Goal: Task Accomplishment & Management: Manage account settings

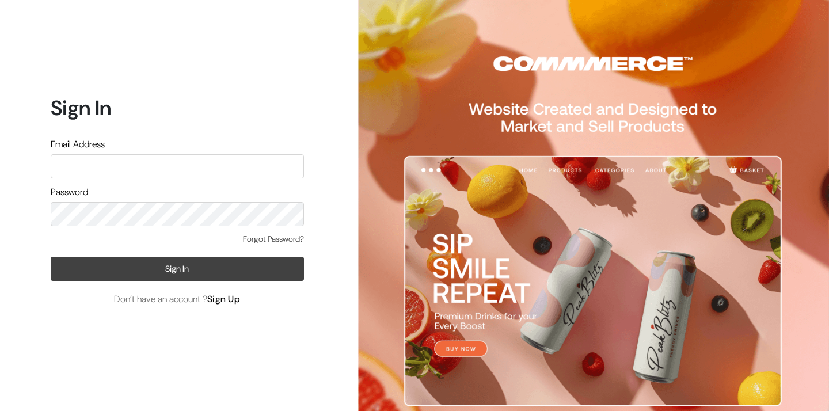
type input "vivek@yourdesignstore.in"
click at [219, 260] on button "Sign In" at bounding box center [177, 269] width 253 height 24
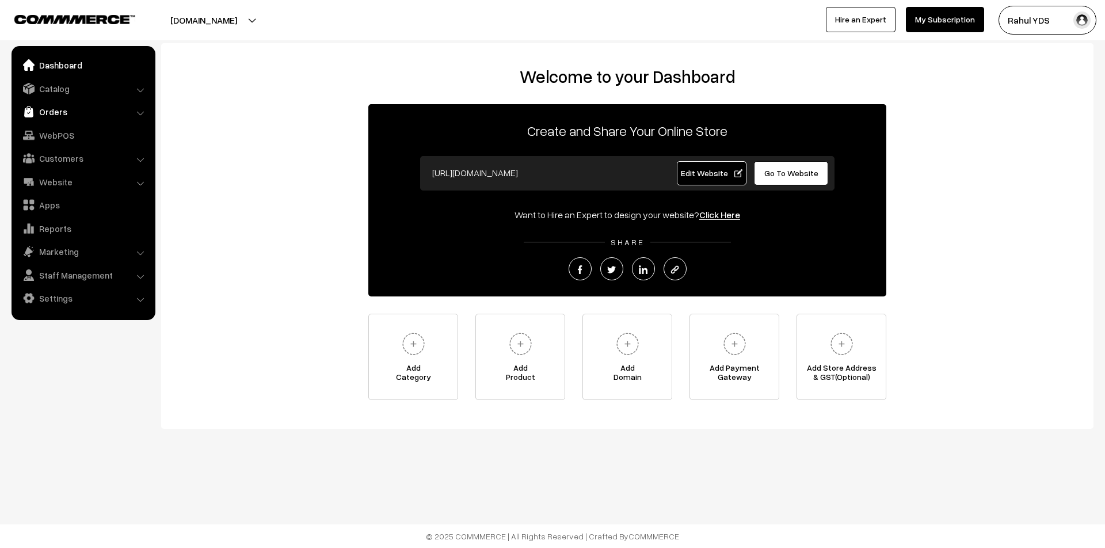
click at [55, 105] on link "Orders" at bounding box center [82, 111] width 137 height 21
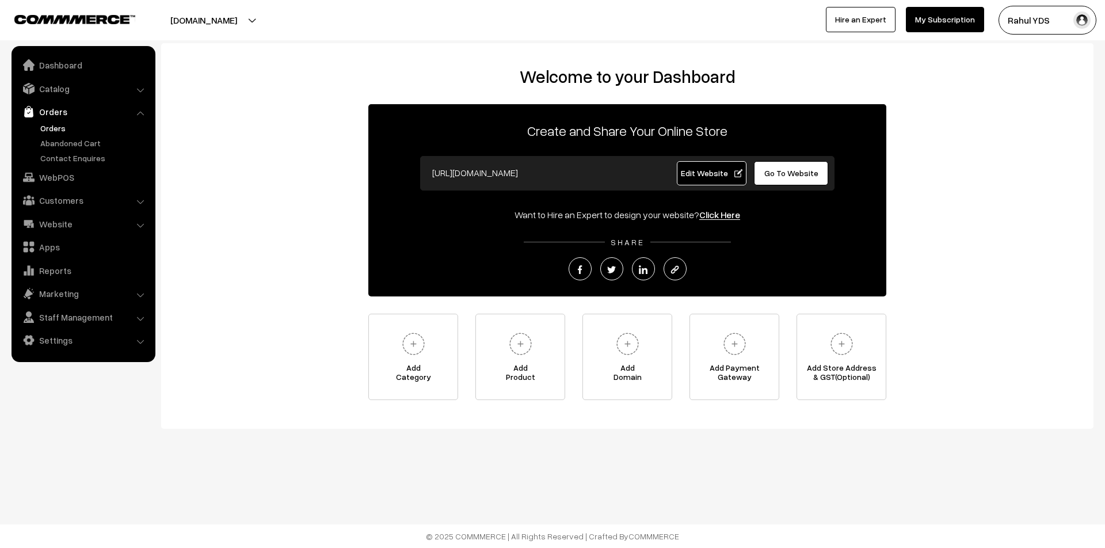
click at [69, 133] on link "Orders" at bounding box center [94, 128] width 114 height 12
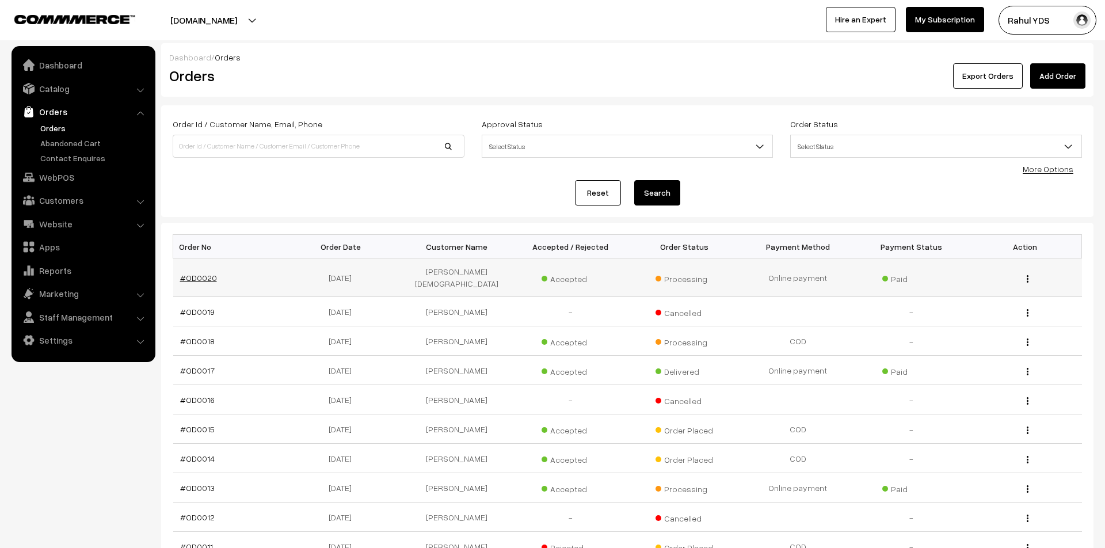
click at [197, 273] on link "#OD0020" at bounding box center [198, 278] width 37 height 10
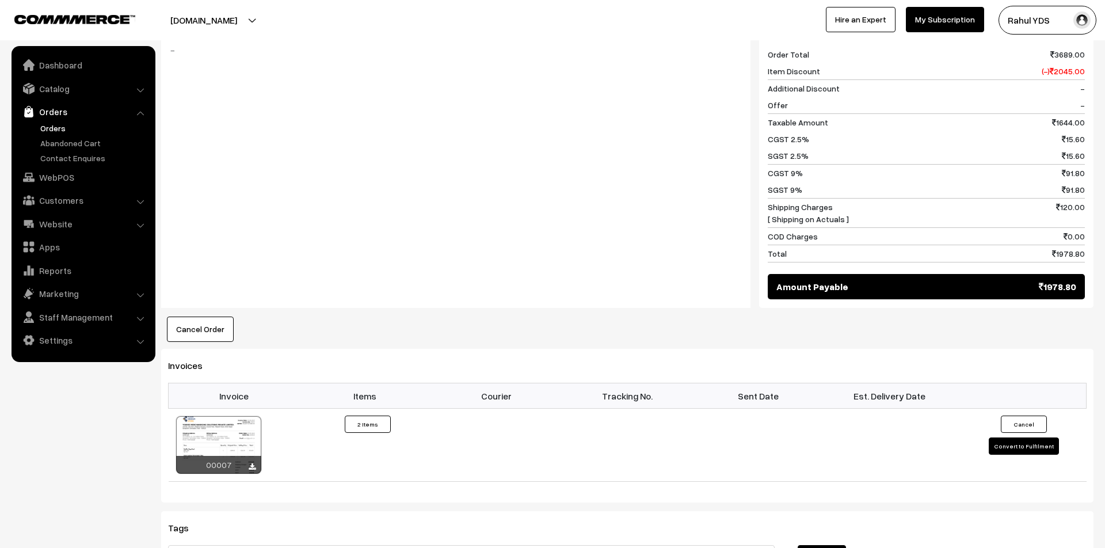
scroll to position [682, 0]
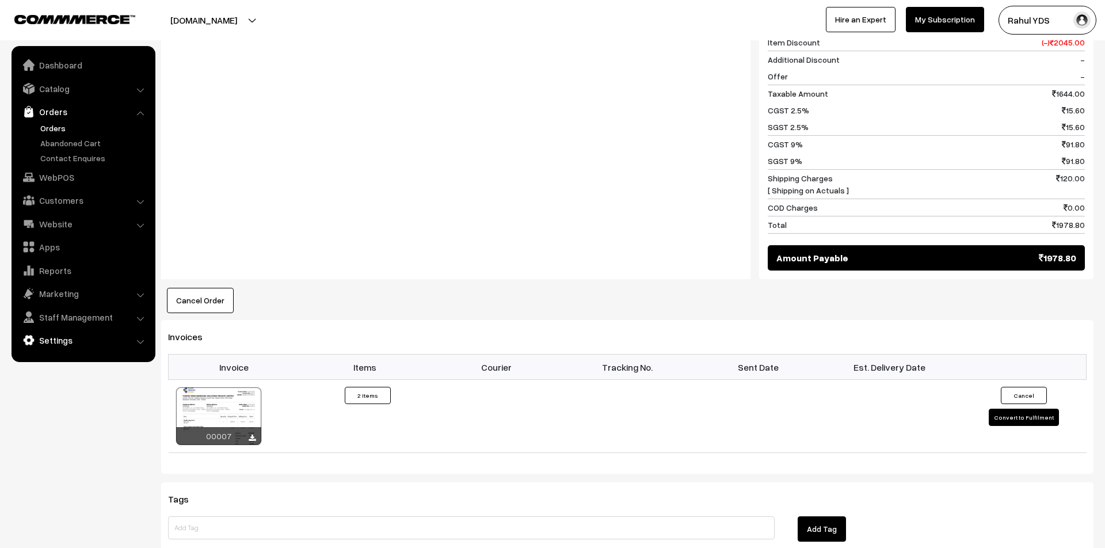
click at [61, 337] on link "Settings" at bounding box center [82, 340] width 137 height 21
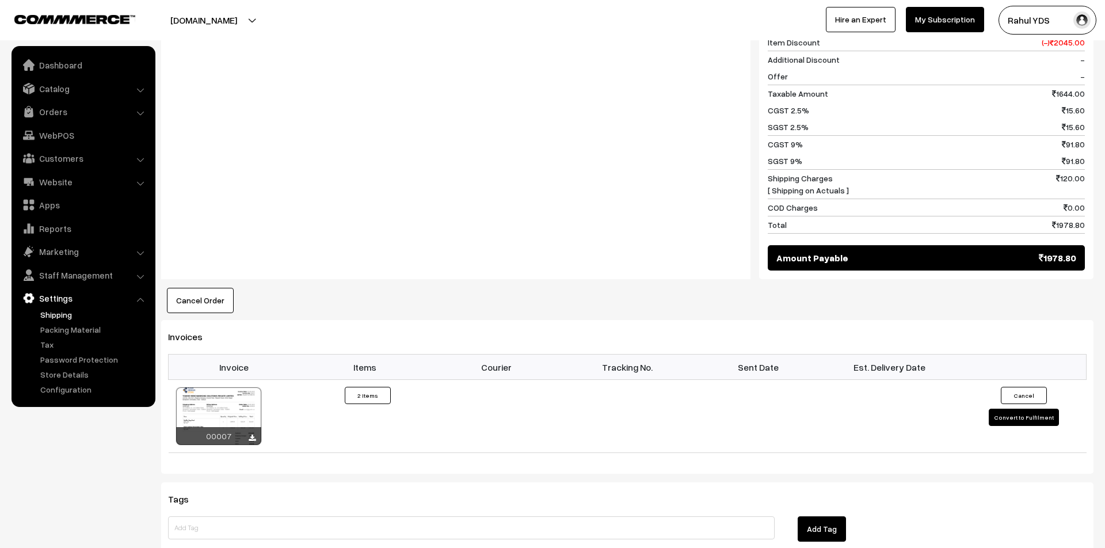
click at [53, 314] on link "Shipping" at bounding box center [94, 314] width 114 height 12
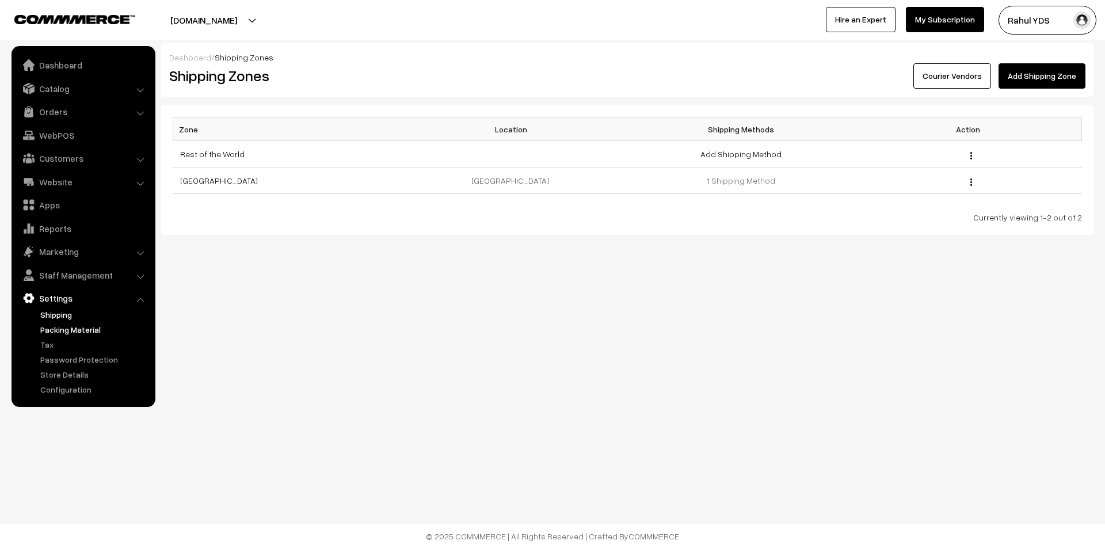
click at [53, 331] on link "Packing Material" at bounding box center [94, 329] width 114 height 12
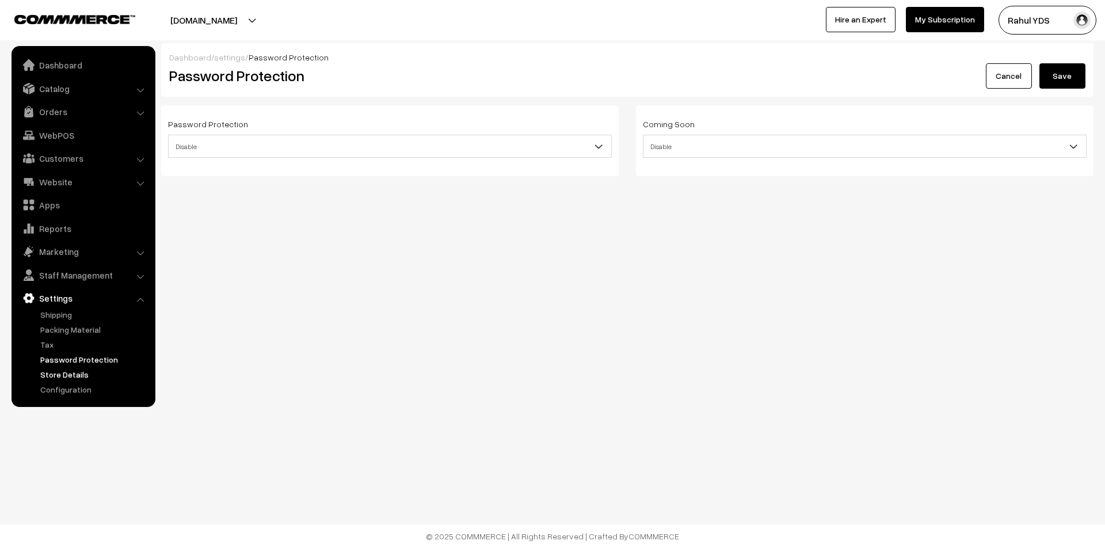
click at [54, 371] on link "Store Details" at bounding box center [94, 374] width 114 height 12
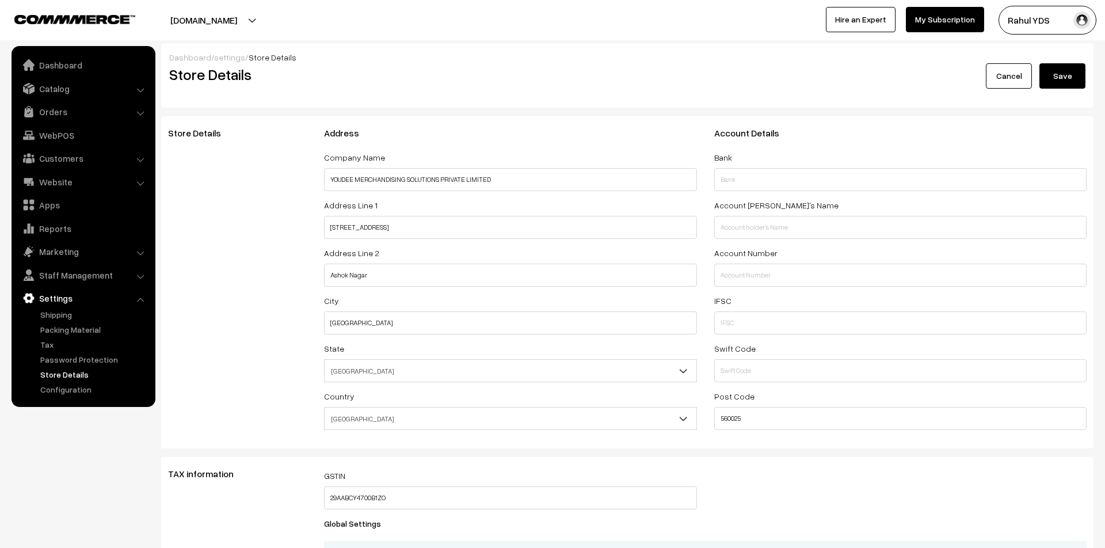
select select "99"
click at [54, 394] on link "Configuration" at bounding box center [94, 389] width 114 height 12
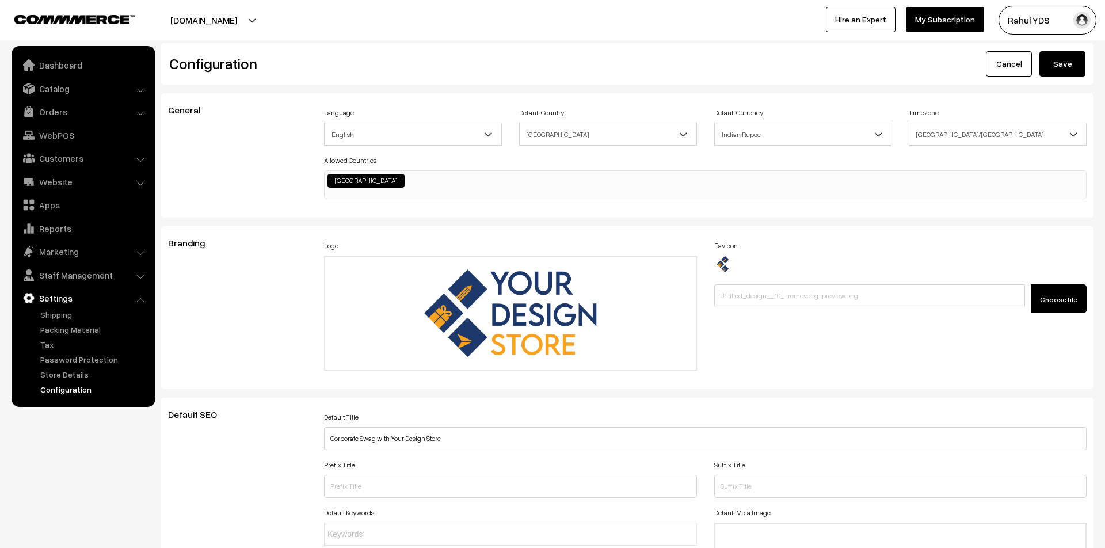
scroll to position [926, 0]
click at [57, 272] on link "Staff Management" at bounding box center [82, 275] width 137 height 21
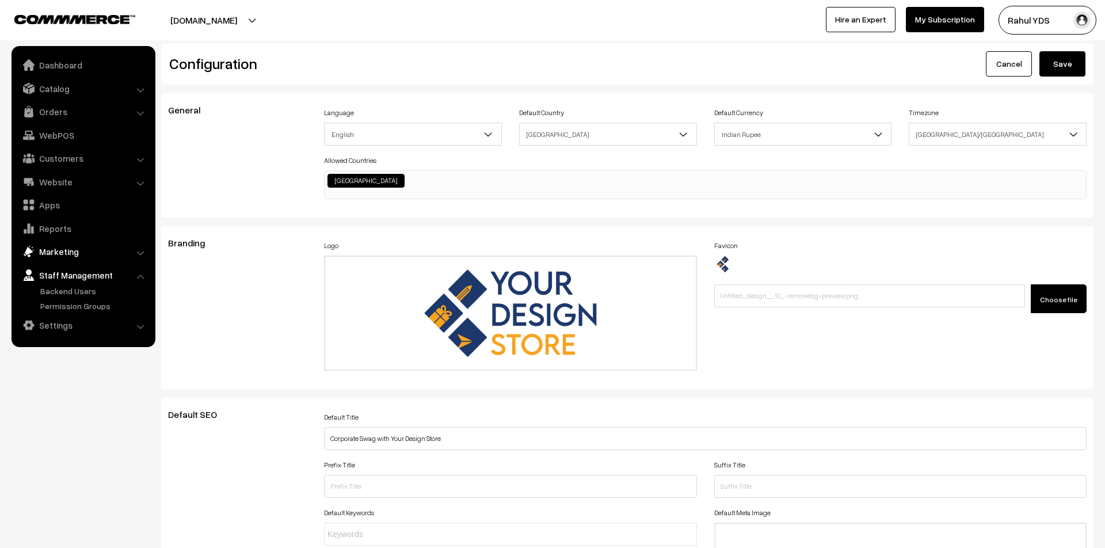
click at [61, 244] on link "Marketing" at bounding box center [82, 251] width 137 height 21
click at [57, 207] on link "Apps" at bounding box center [82, 204] width 137 height 21
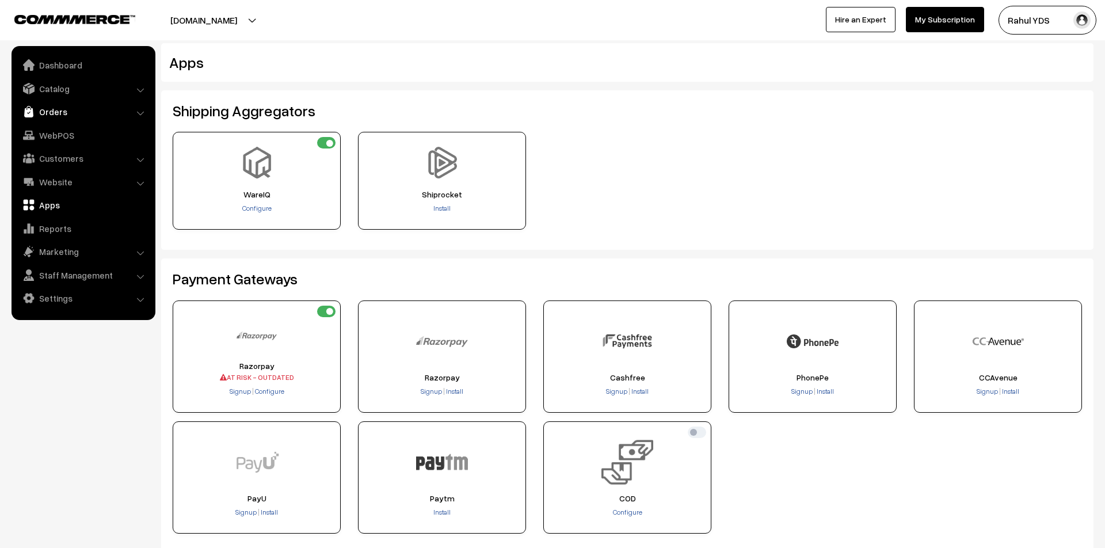
click at [67, 112] on link "Orders" at bounding box center [82, 111] width 137 height 21
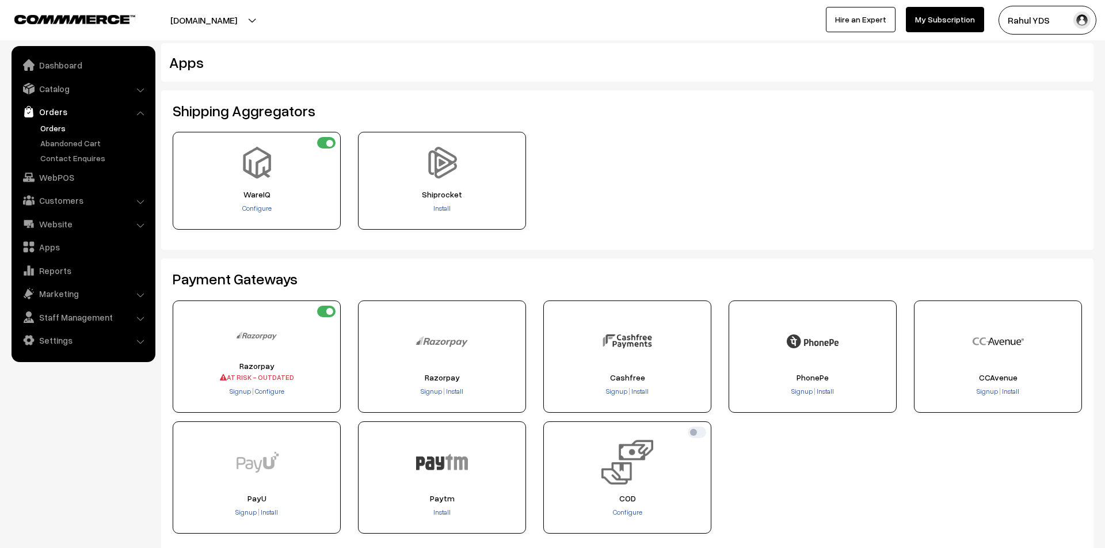
click at [51, 125] on link "Orders" at bounding box center [94, 128] width 114 height 12
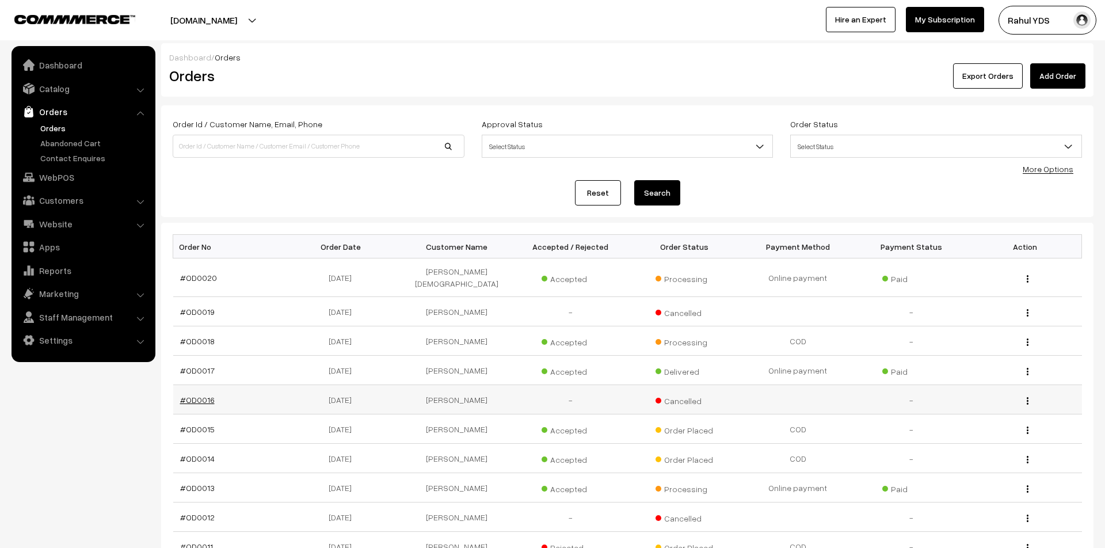
click at [190, 395] on link "#OD0016" at bounding box center [197, 400] width 35 height 10
